Goal: Transaction & Acquisition: Purchase product/service

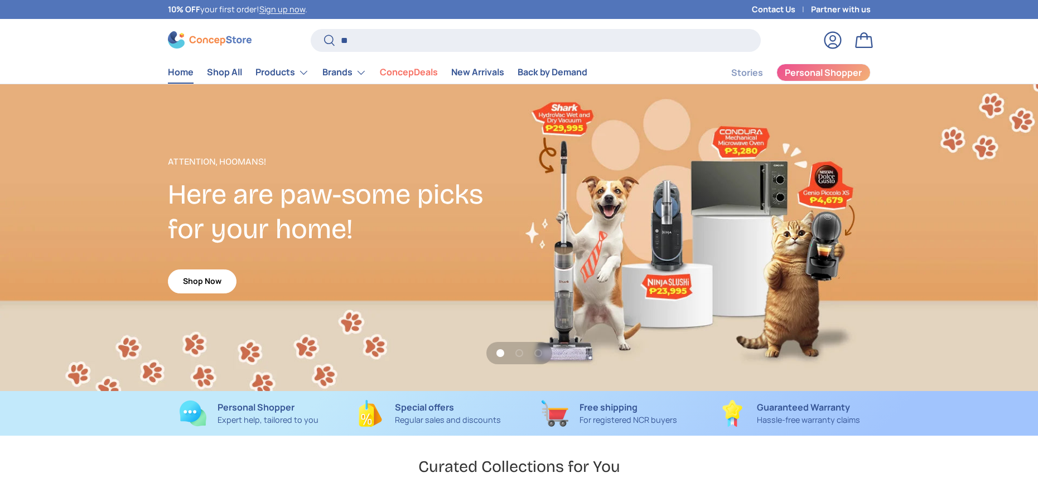
scroll to position [2887, 4562]
type input "****"
click at [311, 28] on button "Search" at bounding box center [323, 41] width 25 height 26
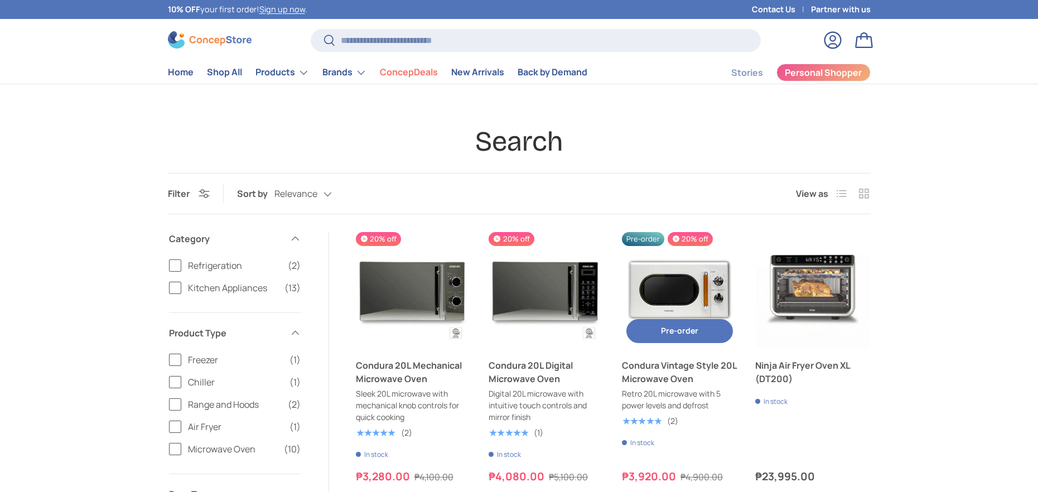
drag, startPoint x: 0, startPoint y: 0, endPoint x: 672, endPoint y: 369, distance: 766.7
click at [672, 369] on link "Condura Vintage Style 20L Microwave Oven" at bounding box center [680, 372] width 116 height 27
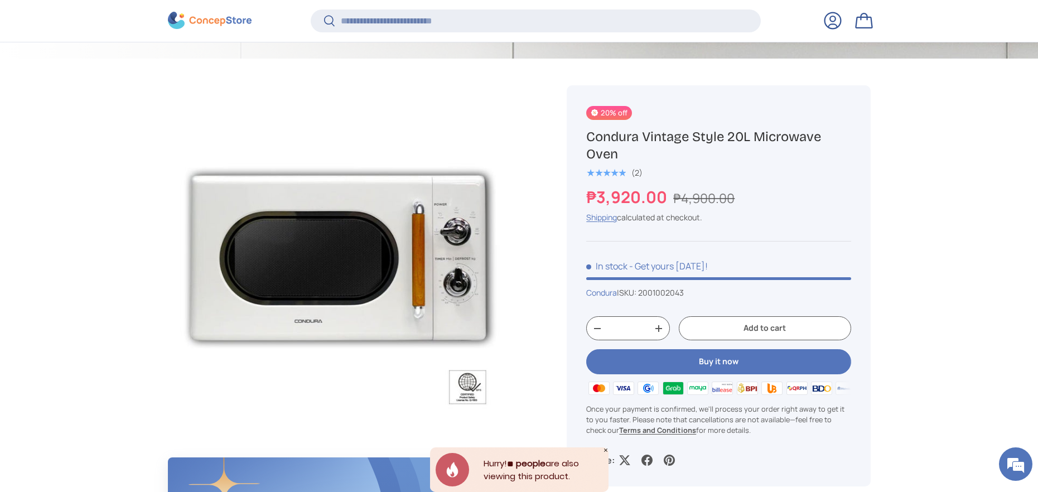
scroll to position [414, 0]
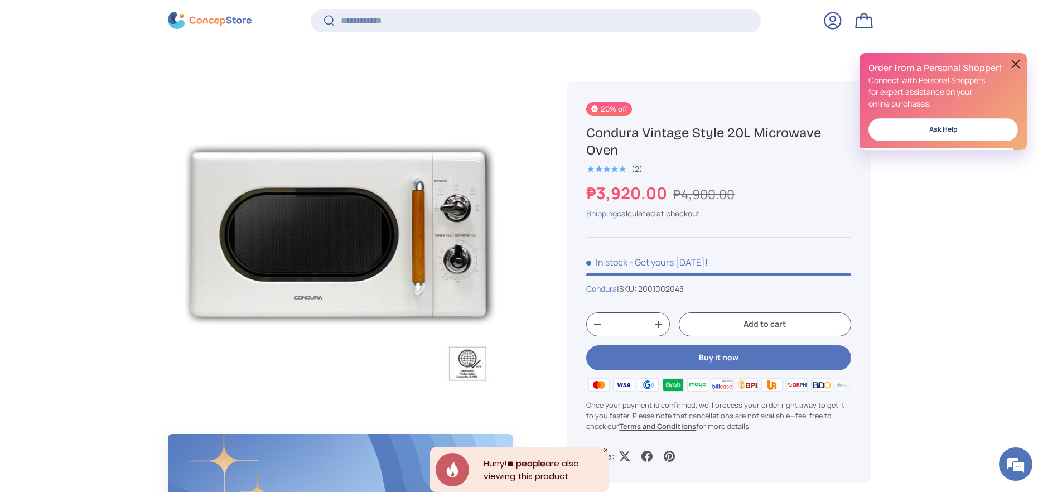
drag, startPoint x: 984, startPoint y: 342, endPoint x: 941, endPoint y: 365, distance: 48.5
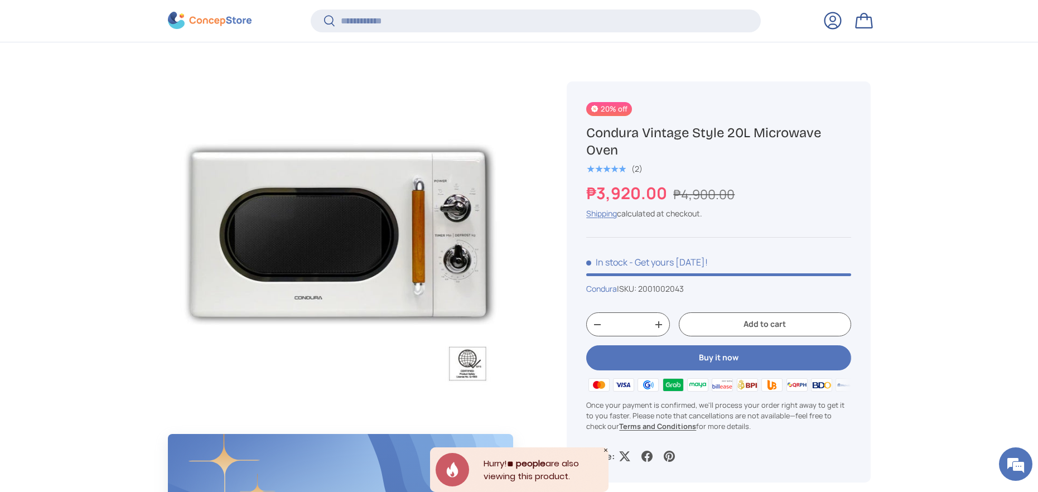
scroll to position [0, 0]
